Goal: Information Seeking & Learning: Learn about a topic

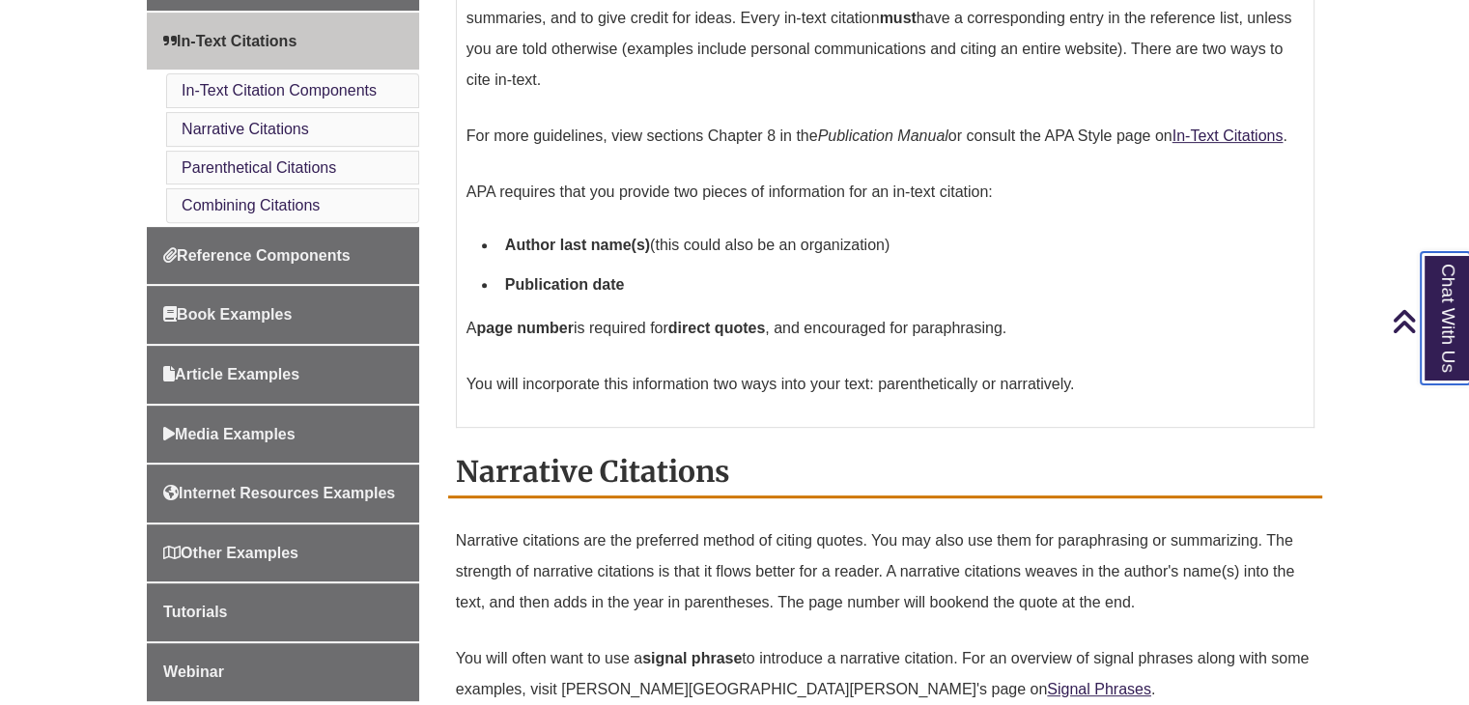
scroll to position [718, 0]
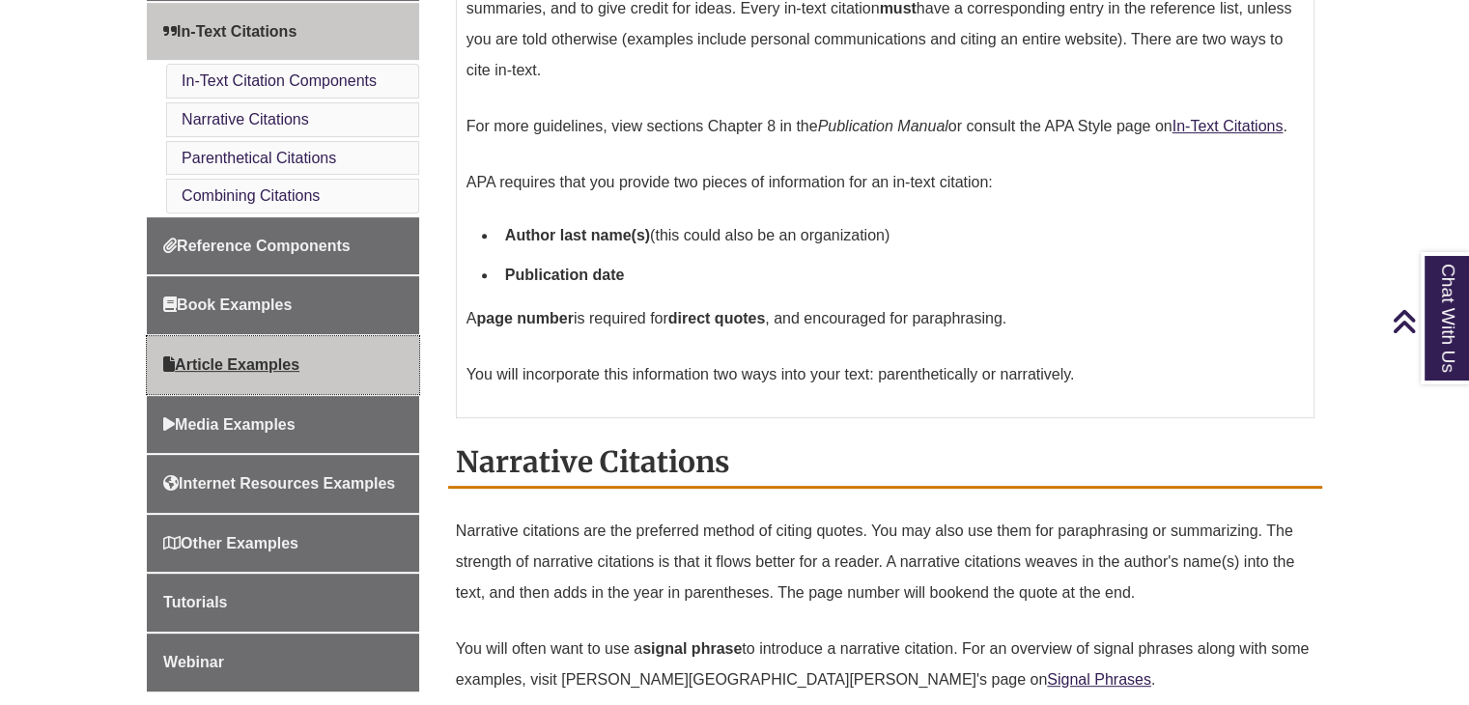
click at [265, 356] on span "Article Examples" at bounding box center [231, 364] width 136 height 16
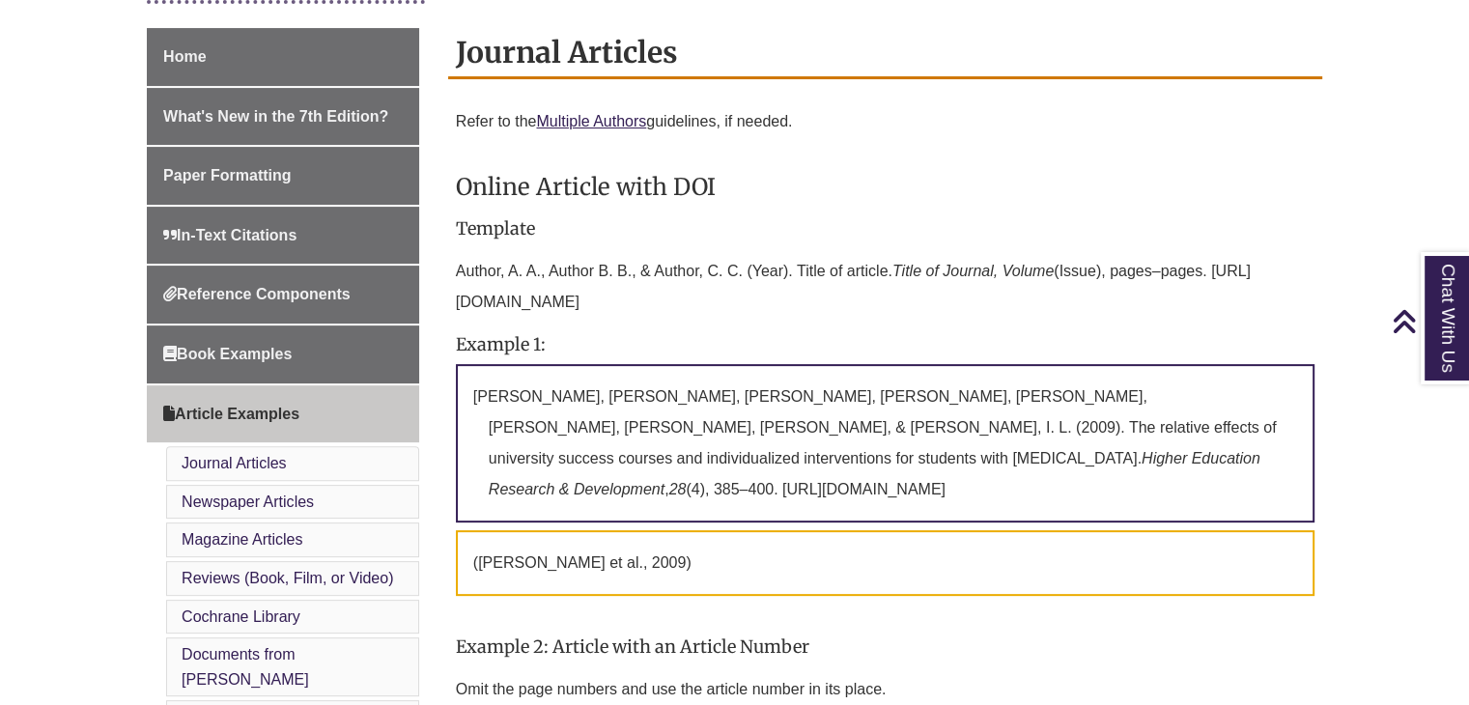
scroll to position [518, 0]
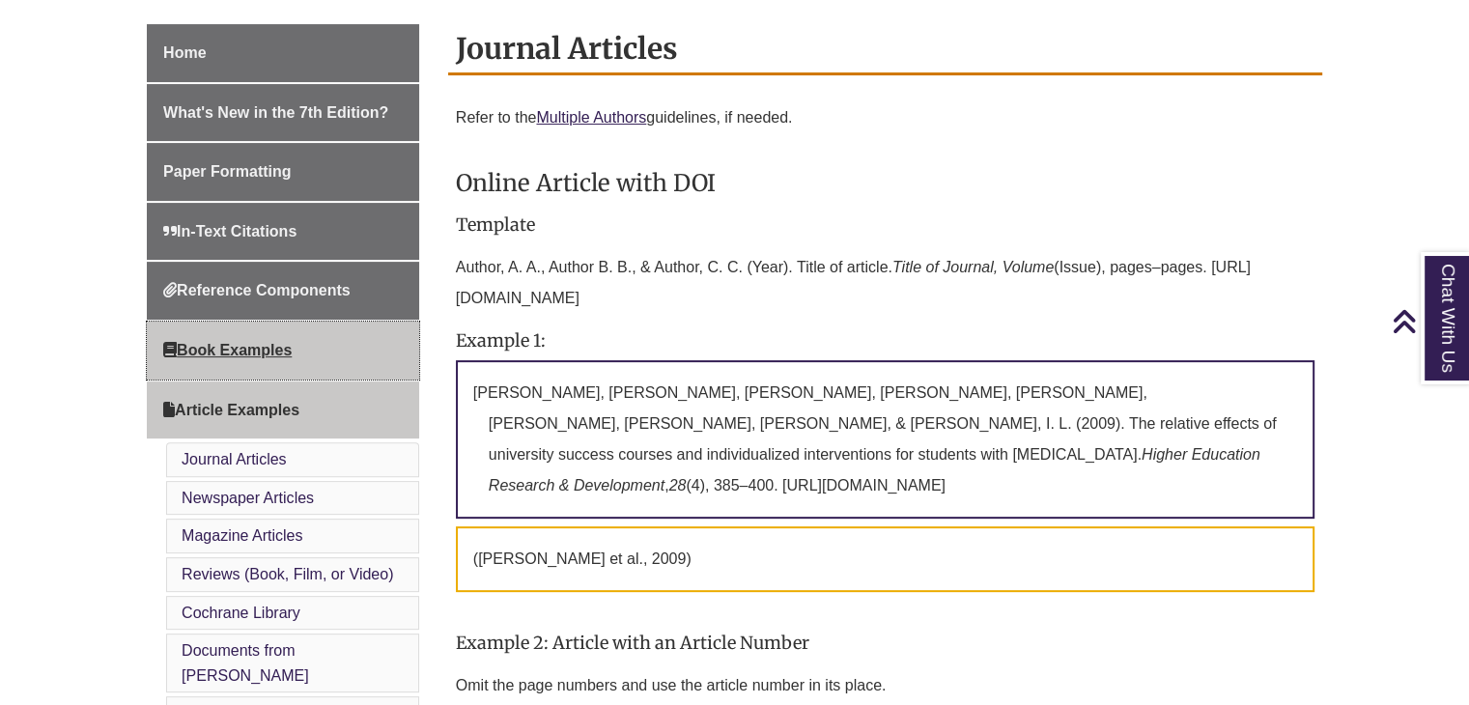
click at [277, 353] on span "Book Examples" at bounding box center [227, 350] width 128 height 16
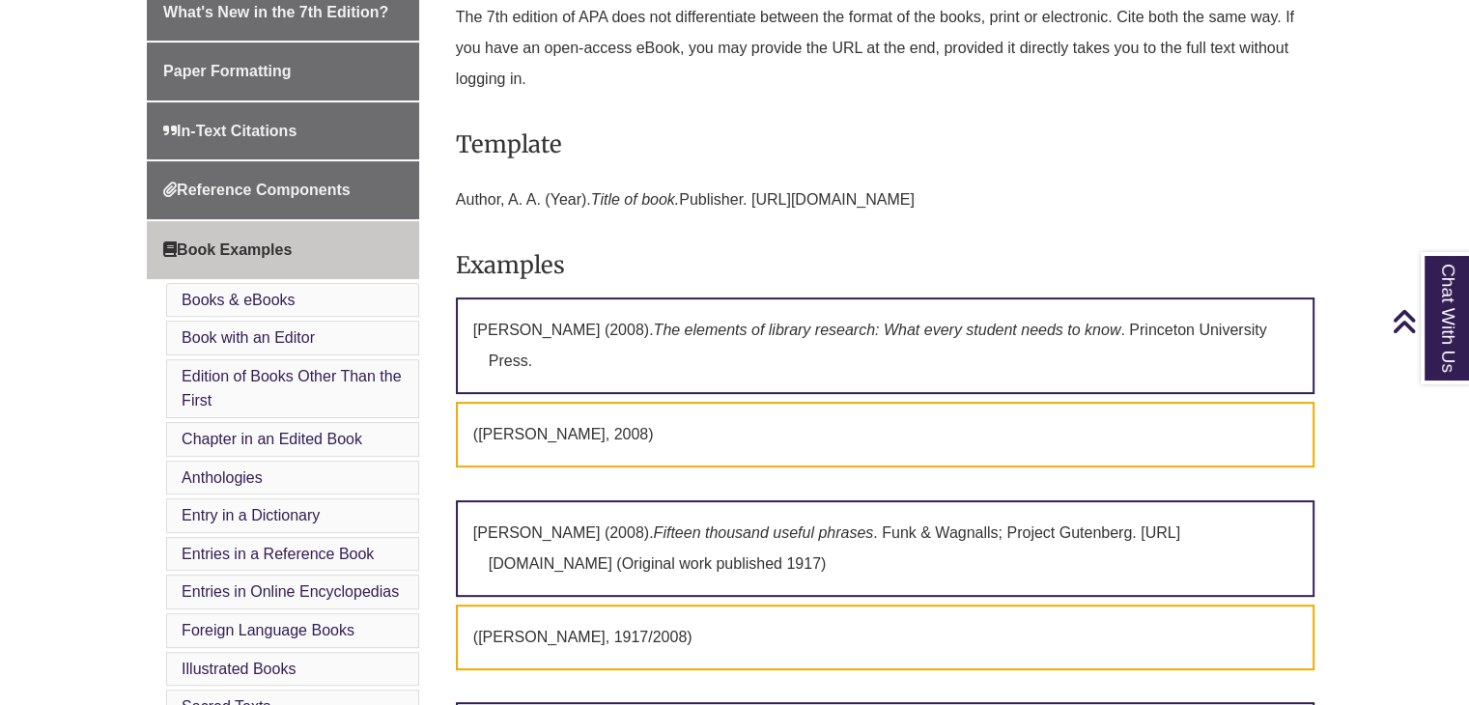
scroll to position [585, 0]
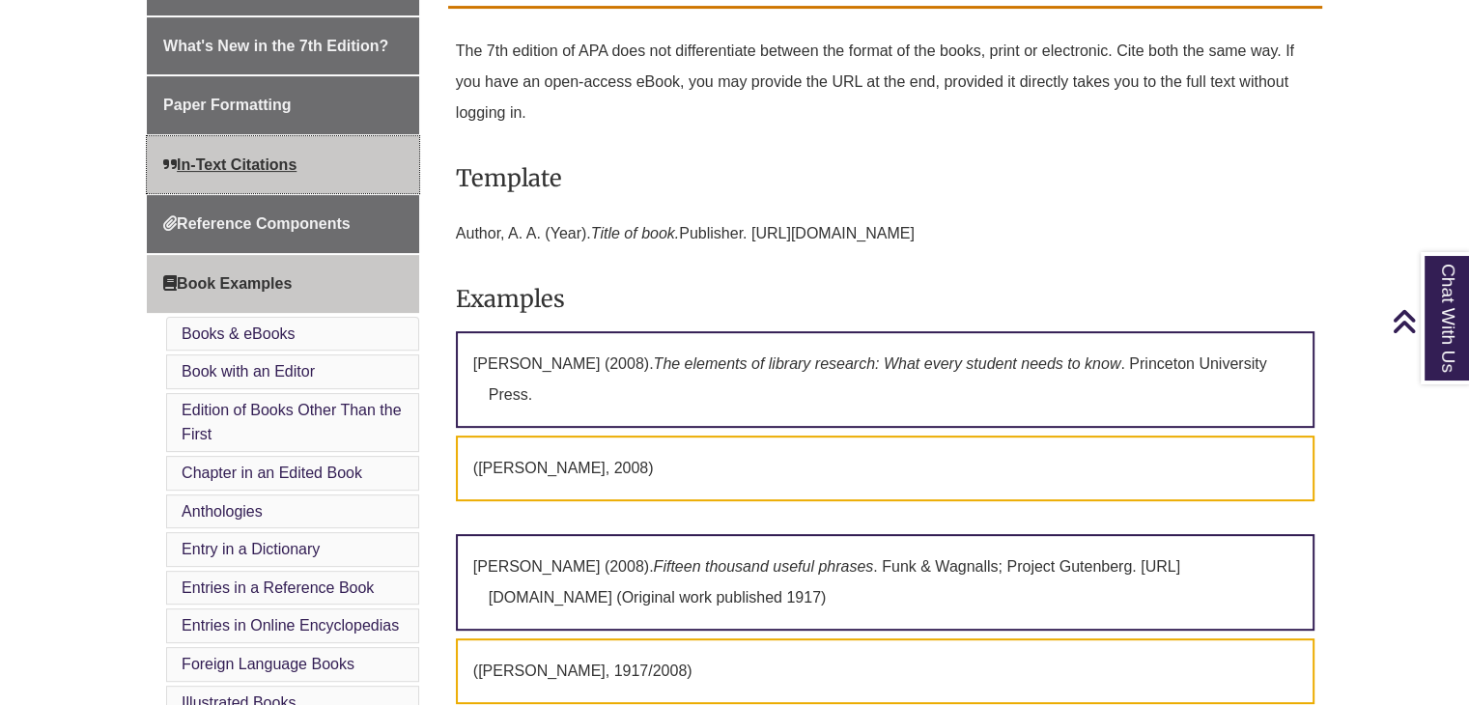
click at [266, 166] on span "In-Text Citations" at bounding box center [229, 164] width 133 height 16
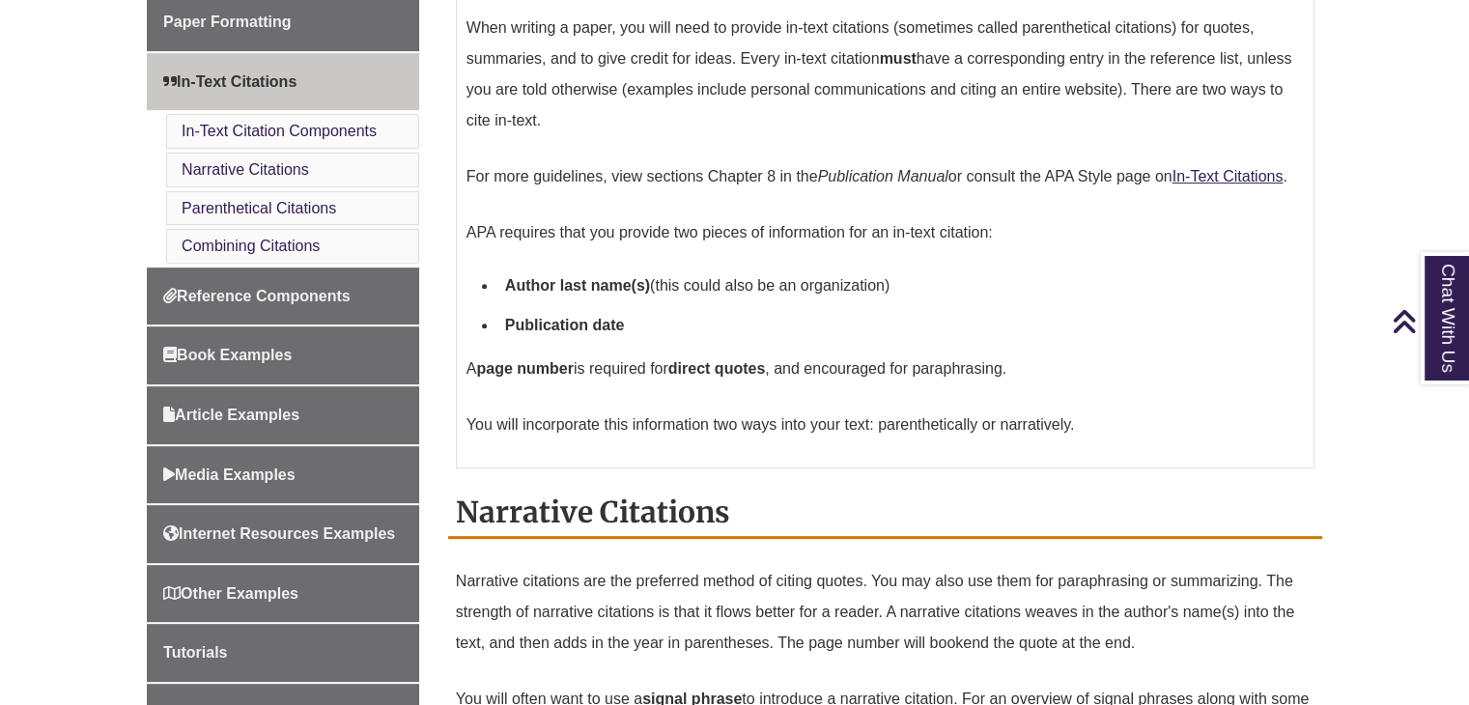
scroll to position [672, 0]
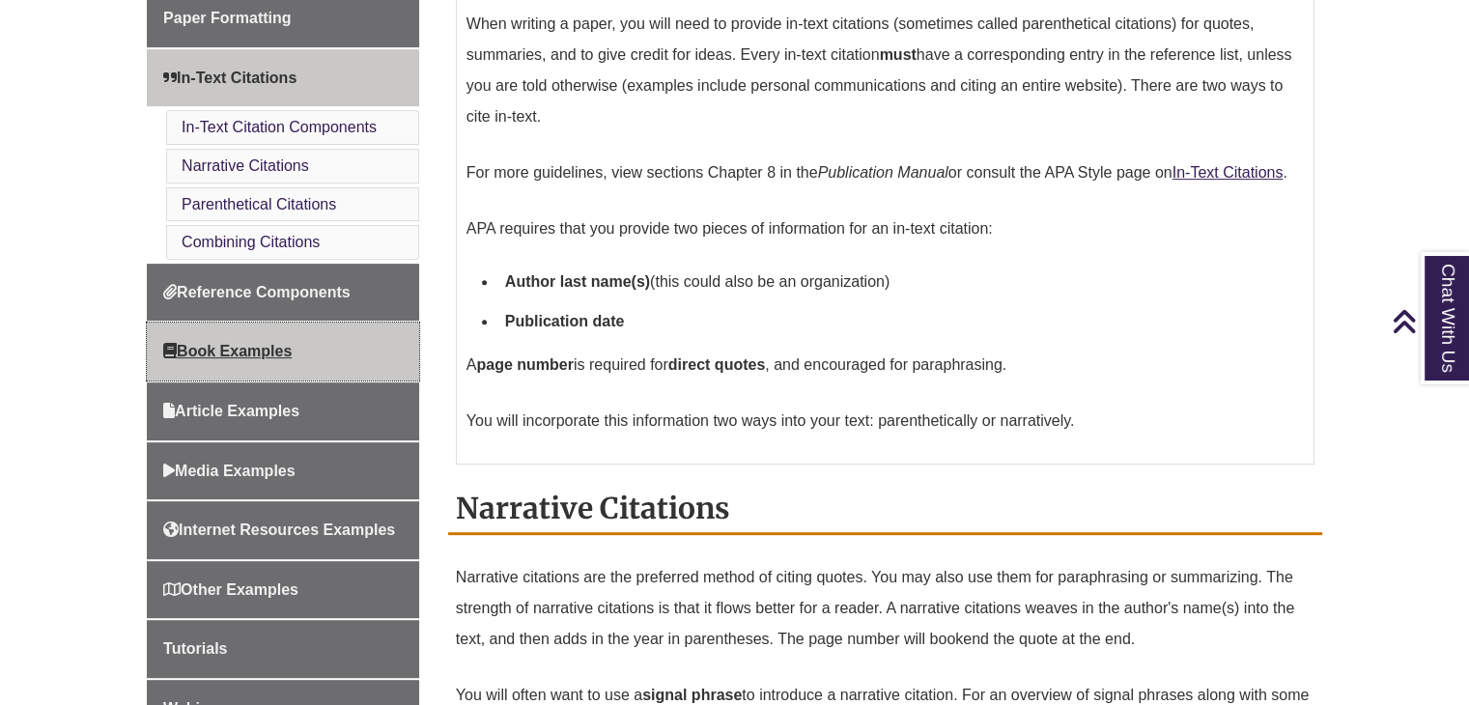
click at [246, 351] on span "Book Examples" at bounding box center [227, 351] width 128 height 16
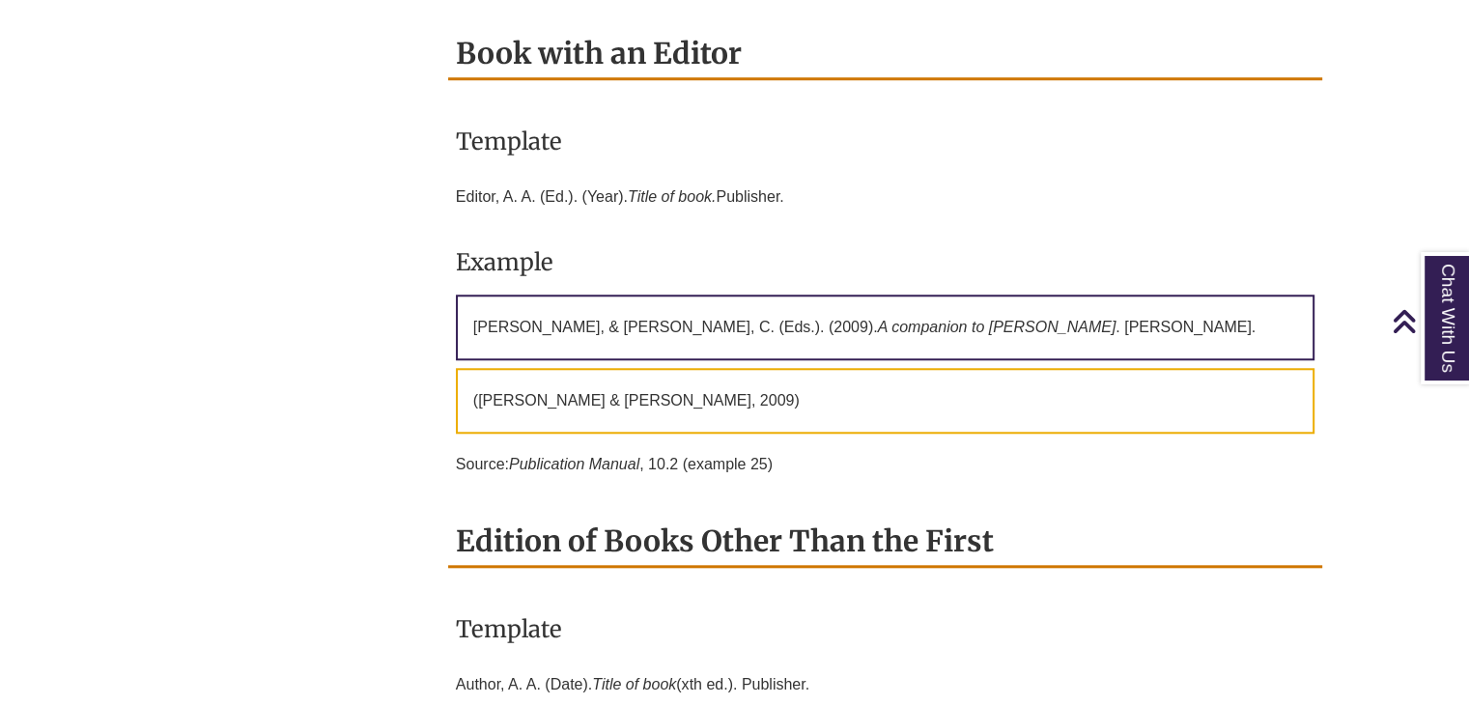
scroll to position [1728, 0]
